Goal: Find specific page/section: Find specific page/section

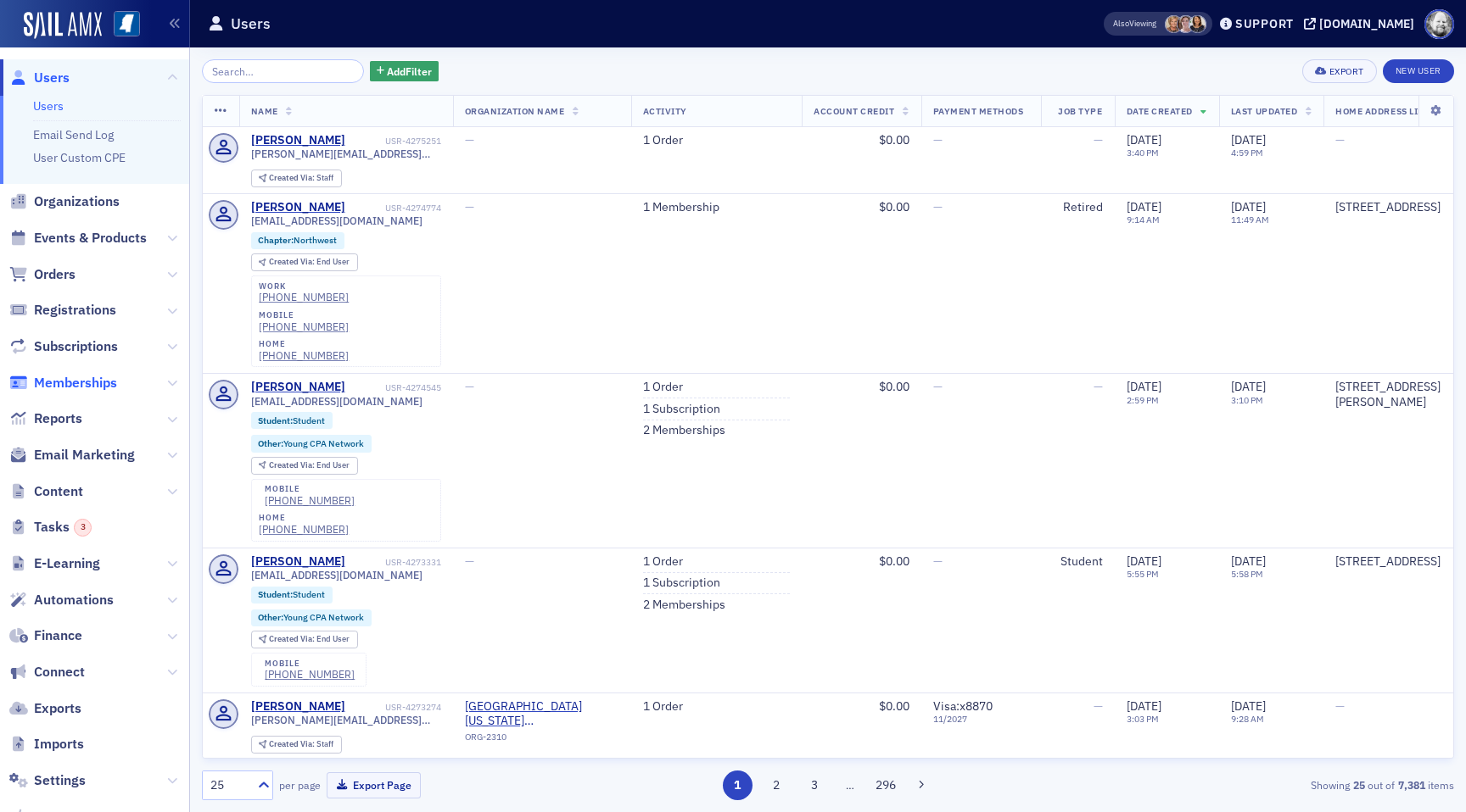
click at [67, 383] on span "Memberships" at bounding box center [75, 383] width 83 height 19
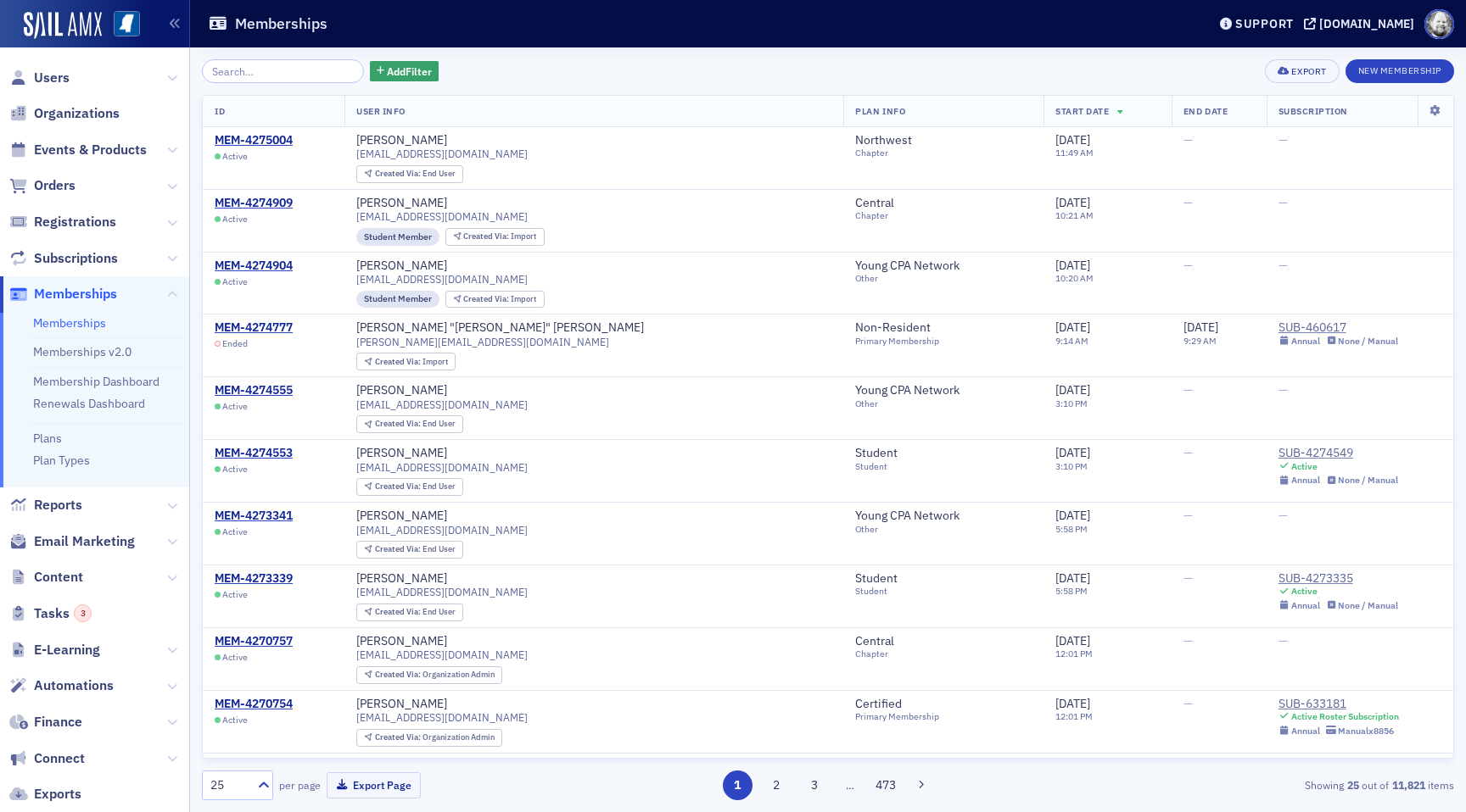
click at [56, 427] on li "Plans" at bounding box center [107, 435] width 147 height 23
click at [56, 432] on link "Plans" at bounding box center [48, 438] width 29 height 15
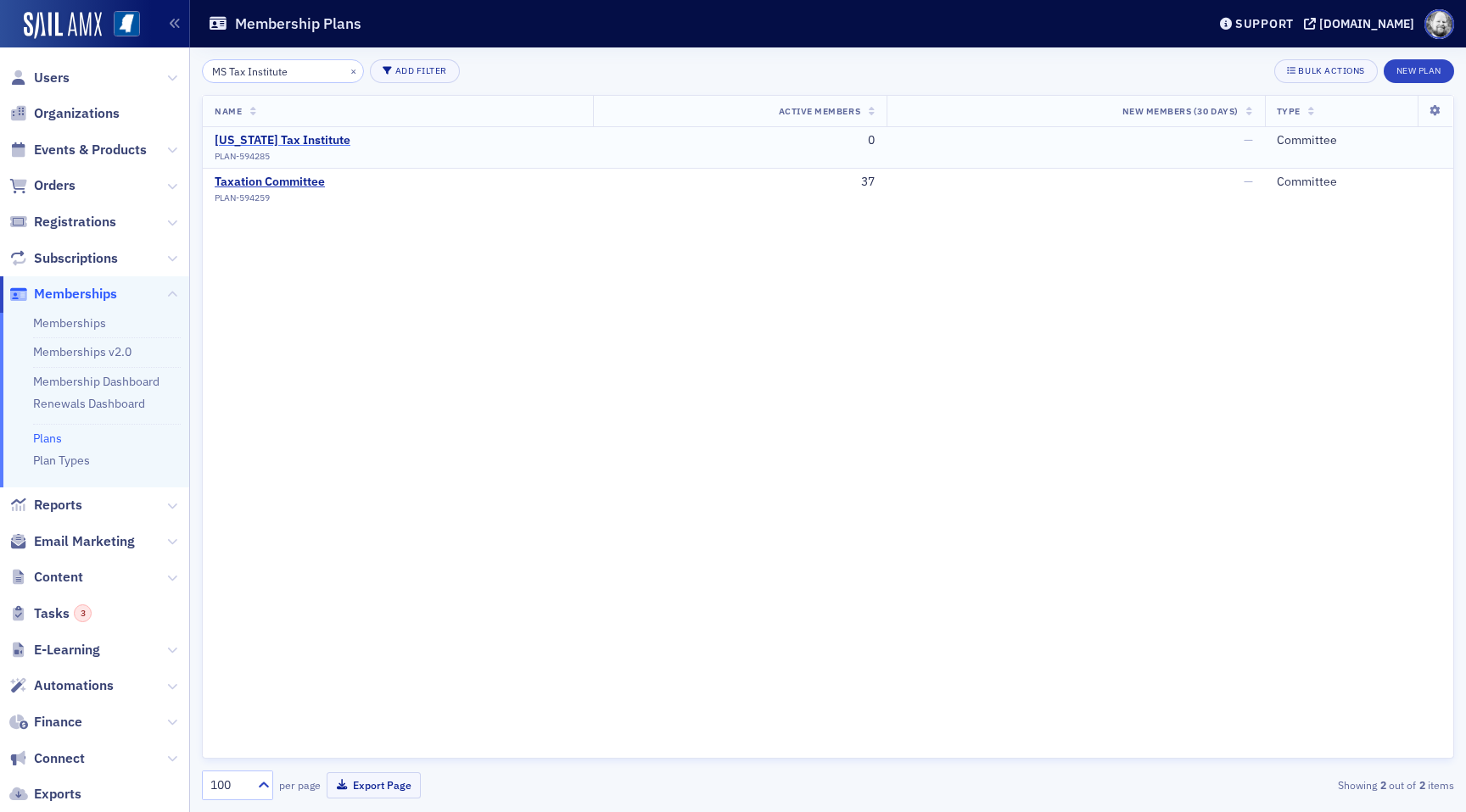
type input "MS Tax Institute"
click at [300, 135] on div "[US_STATE] Tax Institute" at bounding box center [283, 141] width 136 height 15
click at [83, 315] on ul "Memberships Memberships v2.0 Membership Dashboard Renewals Dashboard Plans Plan…" at bounding box center [94, 400] width 189 height 175
click at [79, 316] on link "Memberships" at bounding box center [69, 323] width 73 height 15
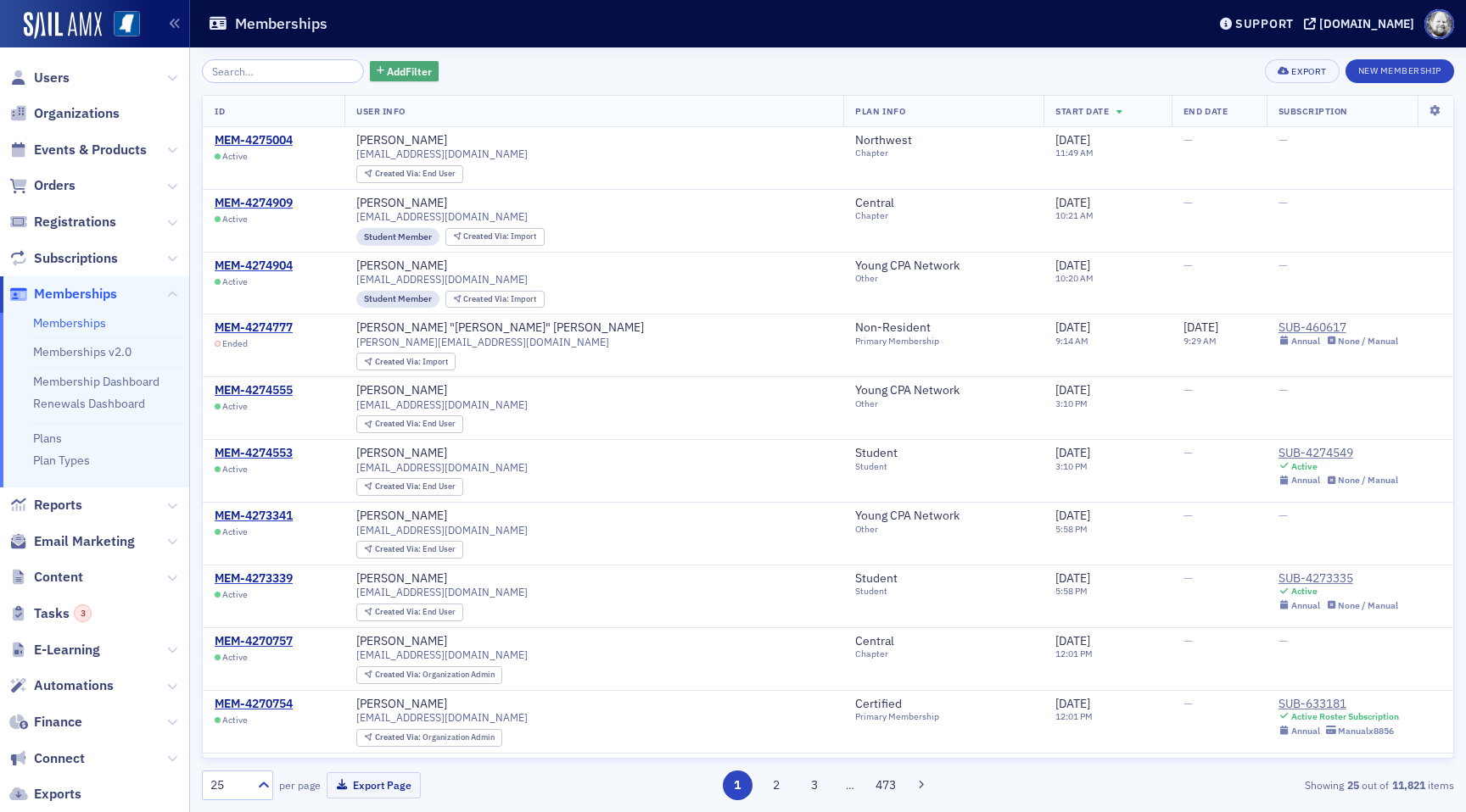
click at [389, 70] on span "Add Filter" at bounding box center [409, 71] width 45 height 15
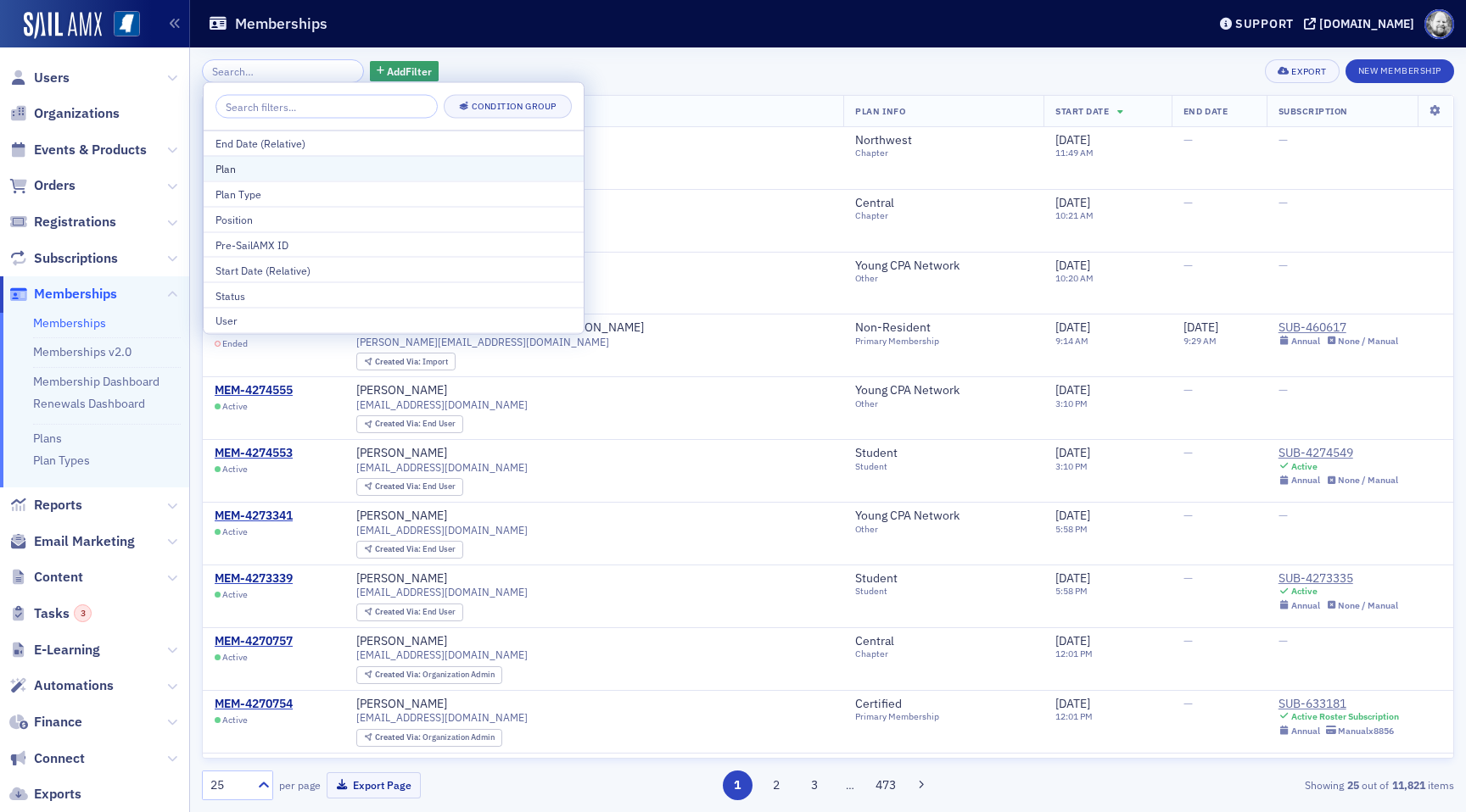
click at [341, 175] on div "Plan" at bounding box center [393, 168] width 356 height 15
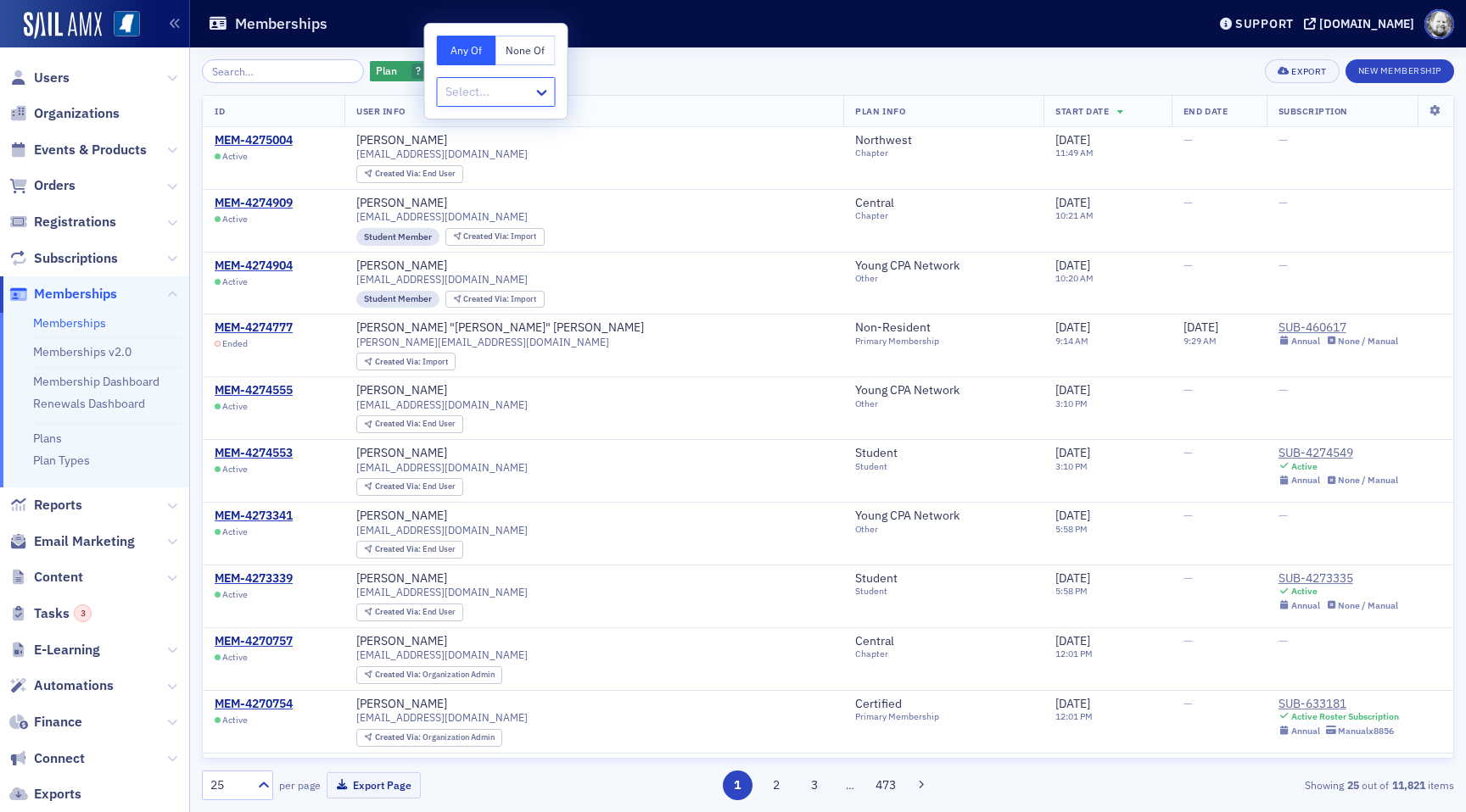
type input "MS Tax Institute"
click at [561, 128] on span "[Committee] [US_STATE] Tax Institute" at bounding box center [548, 129] width 200 height 18
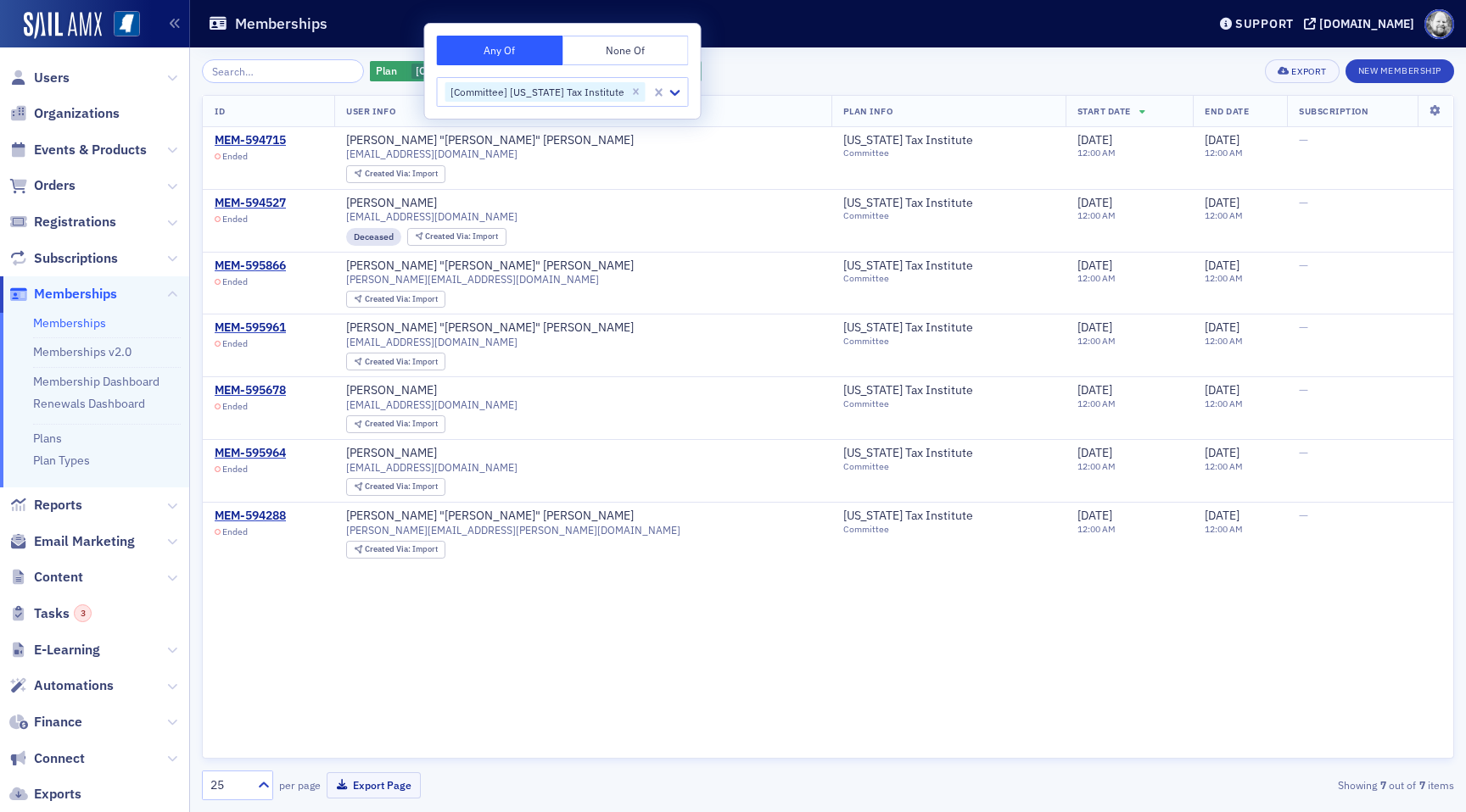
click at [849, 70] on div "Plan [Committee] [US_STATE] Tax Institute Add Filter Export New Membership" at bounding box center [828, 70] width 1252 height 24
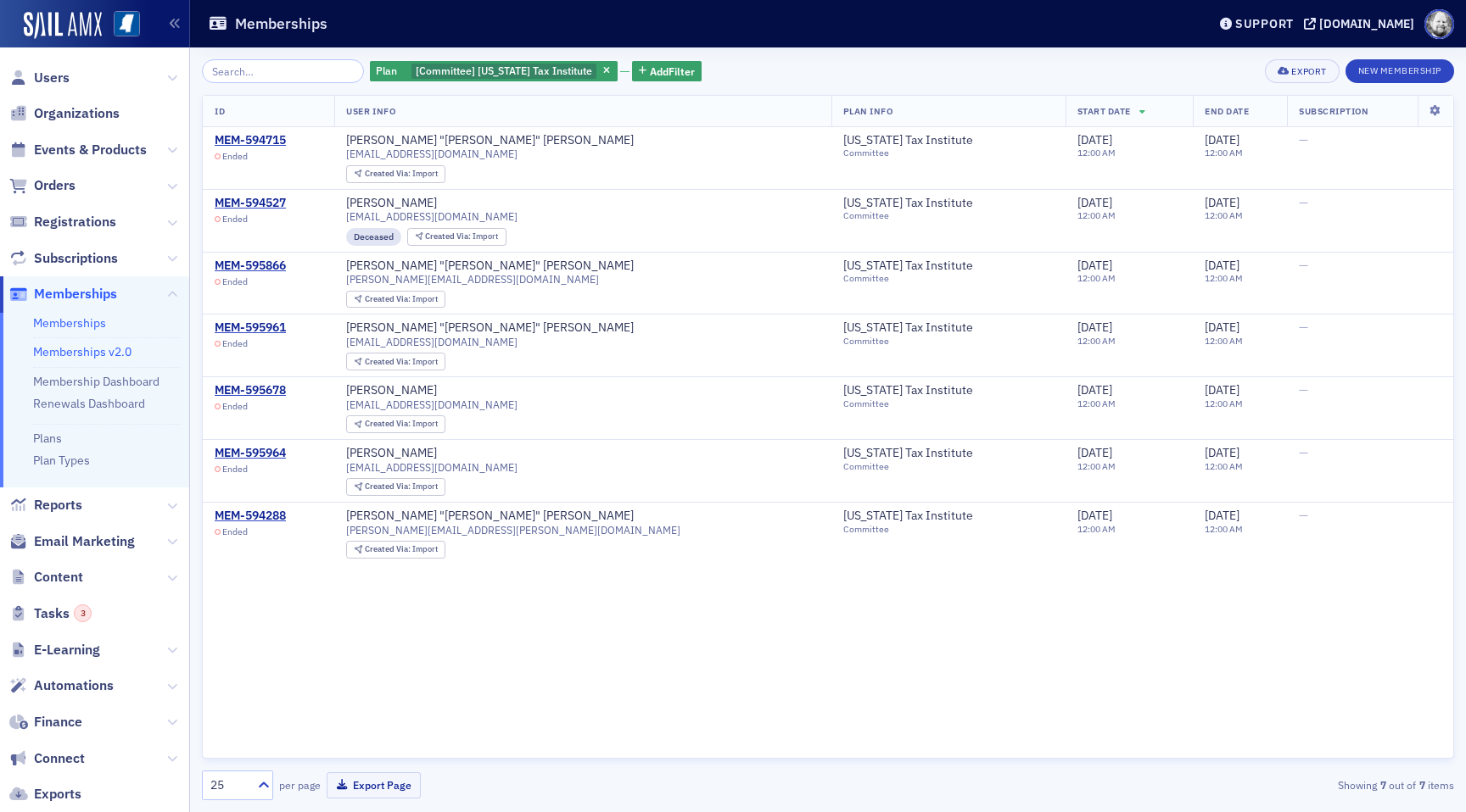
click at [109, 346] on link "Memberships v2.0" at bounding box center [82, 352] width 98 height 15
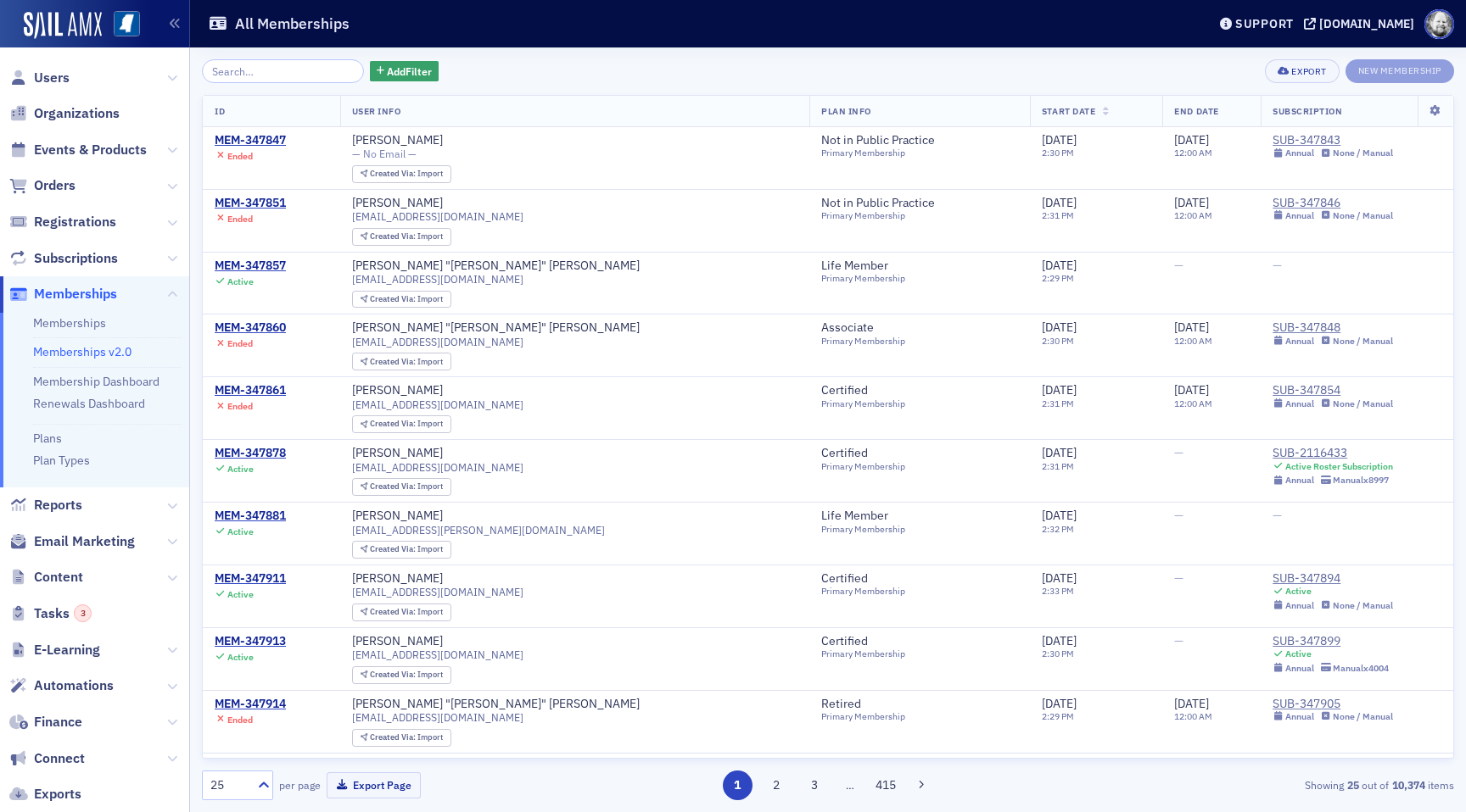
click at [378, 59] on div "Add Filter" at bounding box center [320, 70] width 237 height 24
click at [387, 73] on span "Add Filter" at bounding box center [409, 71] width 45 height 15
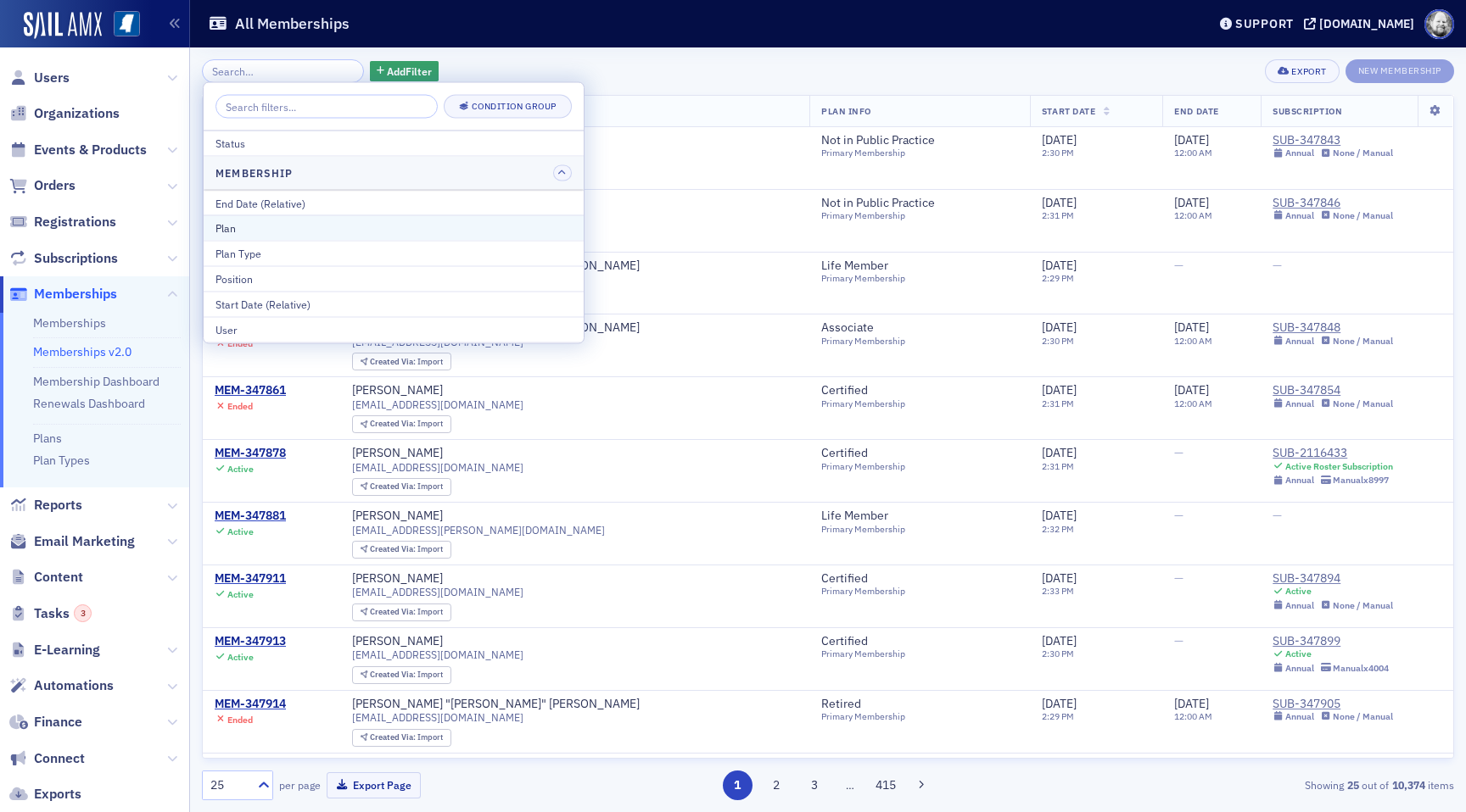
click at [309, 233] on div "Plan" at bounding box center [393, 228] width 356 height 15
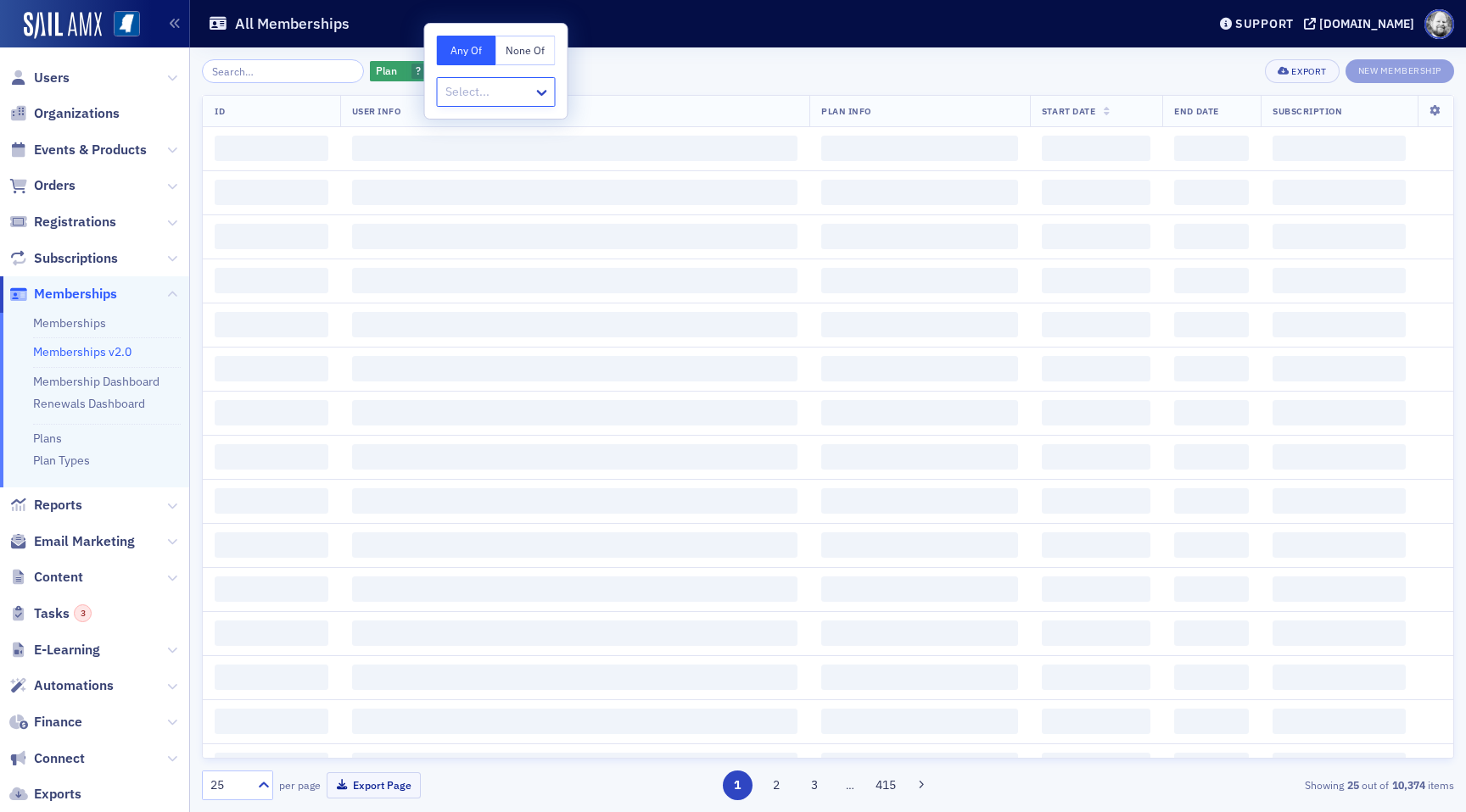
type input "MS Tax Institute"
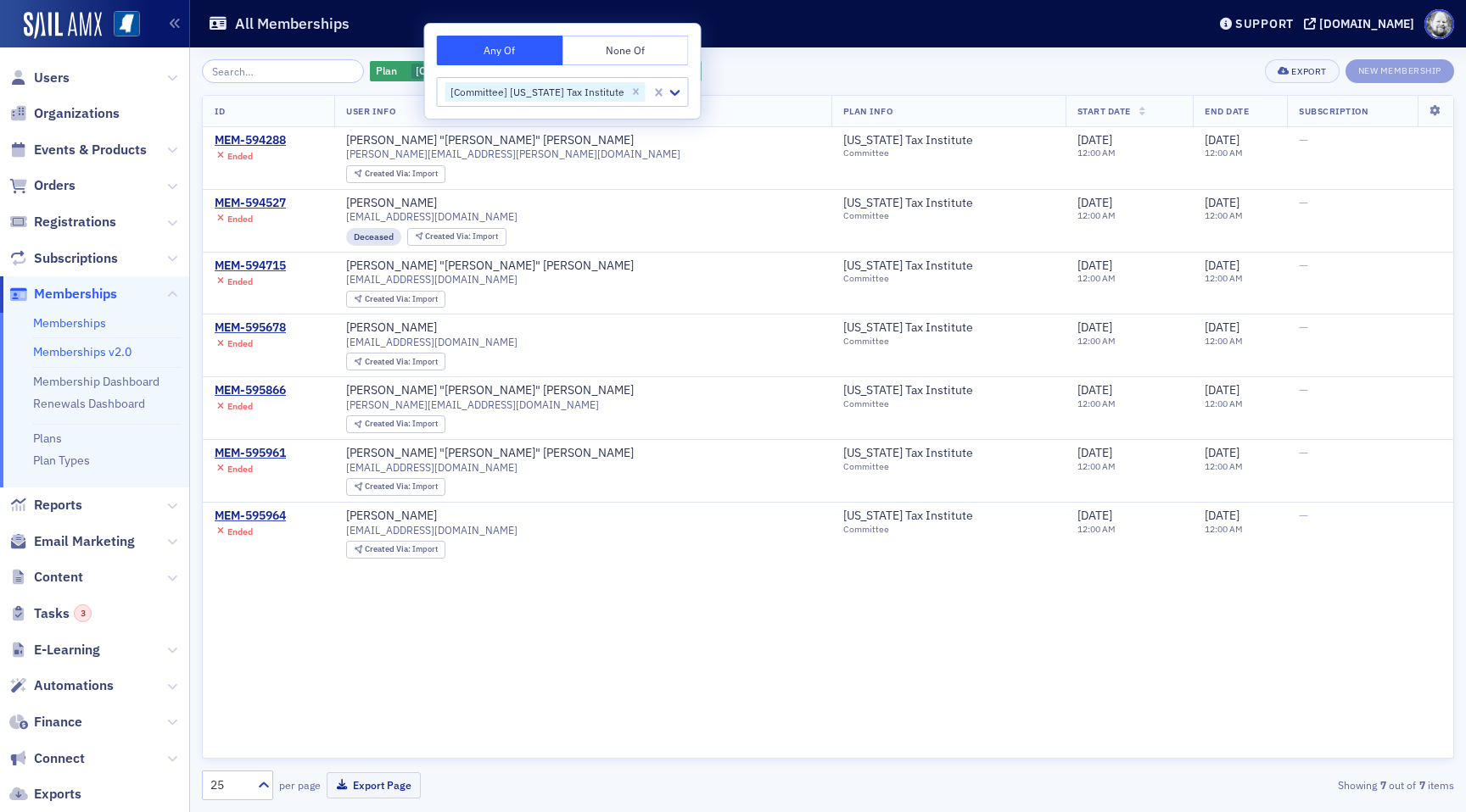
click at [67, 321] on link "Memberships" at bounding box center [69, 323] width 73 height 15
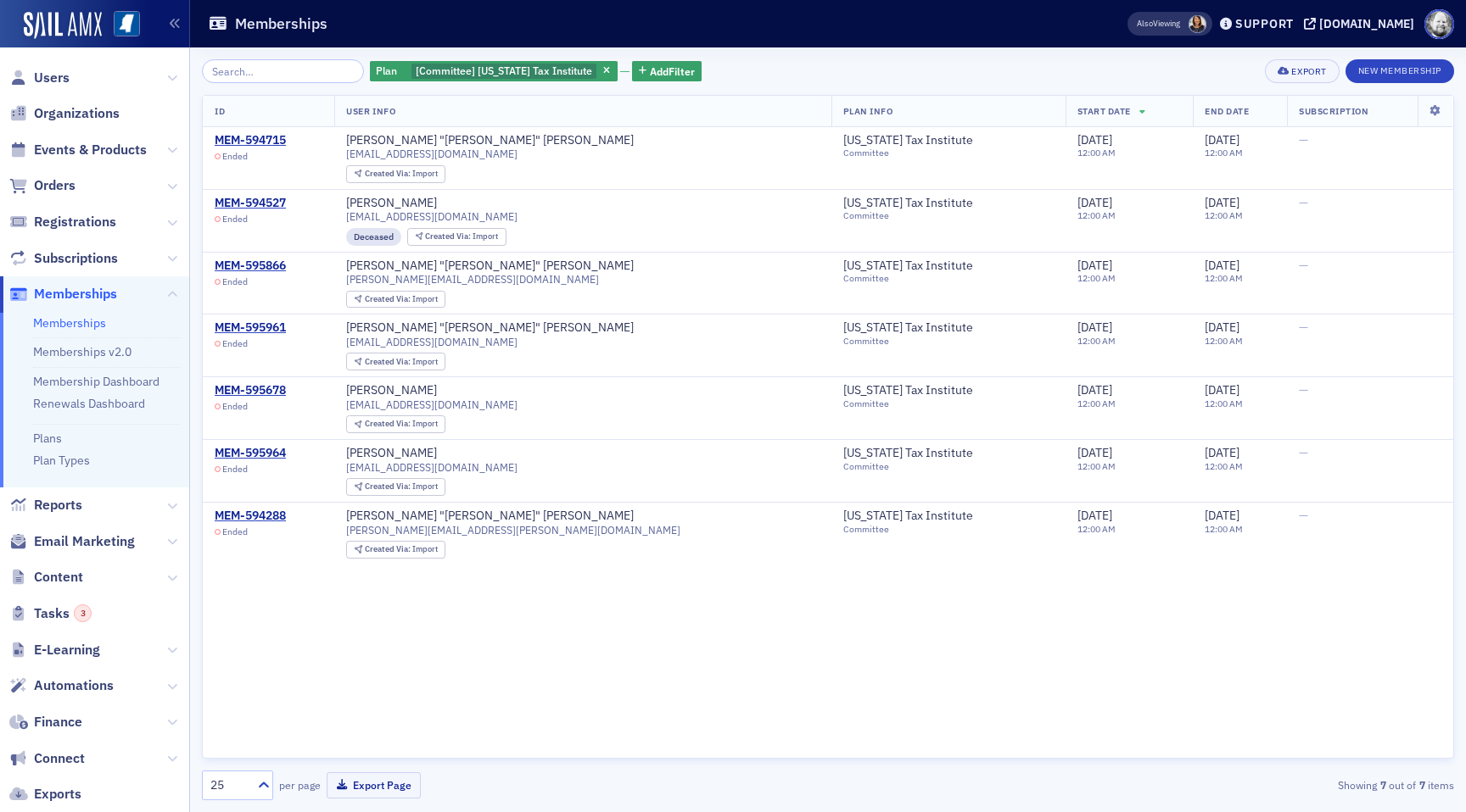
click at [744, 74] on div "Plan [Committee] [US_STATE] Tax Institute Add Filter Export New Membership" at bounding box center [828, 70] width 1252 height 24
